Goal: Find specific page/section: Find specific page/section

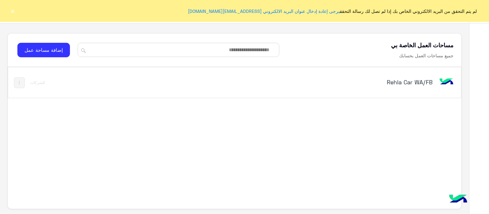
click at [409, 82] on h5 "Rehla Car WA/FB" at bounding box center [352, 82] width 159 height 8
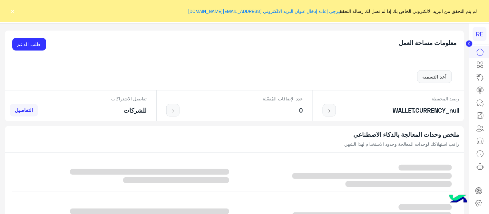
click at [12, 8] on button "×" at bounding box center [13, 11] width 6 height 6
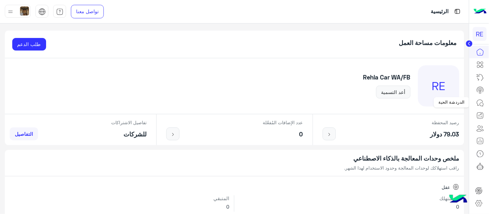
click at [486, 103] on link at bounding box center [479, 103] width 17 height 13
